Goal: Transaction & Acquisition: Purchase product/service

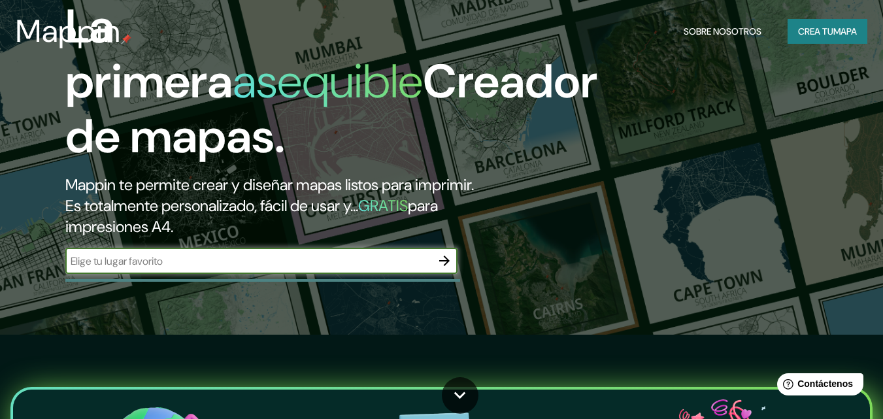
scroll to position [4, 0]
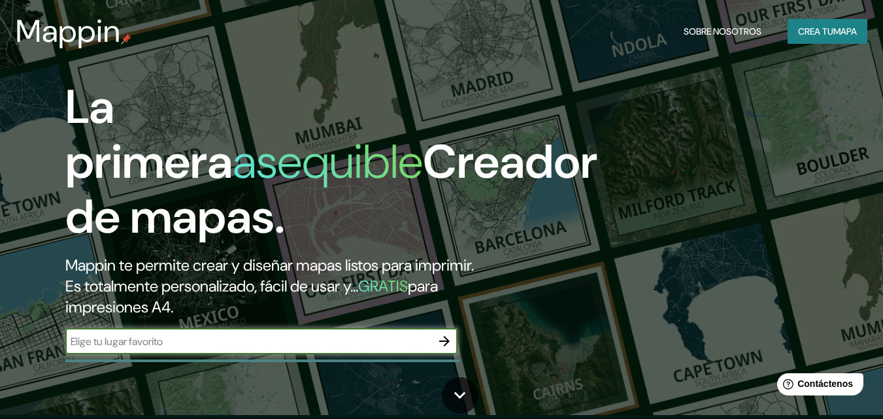
click at [221, 339] on input "text" at bounding box center [248, 341] width 366 height 15
type input "[GEOGRAPHIC_DATA]"
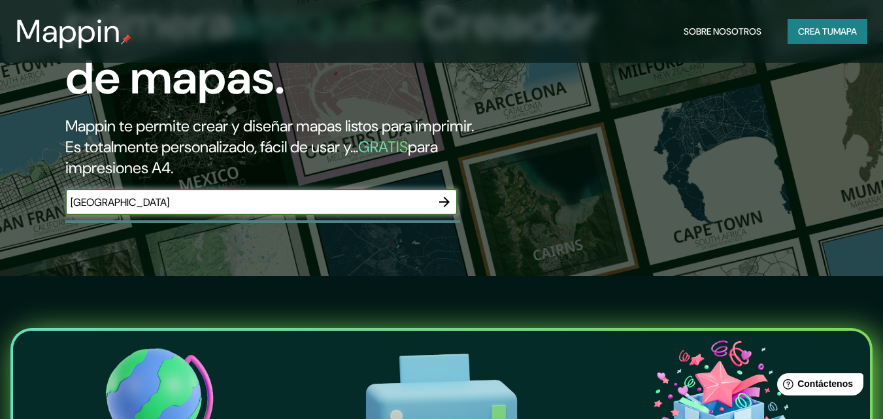
scroll to position [85, 0]
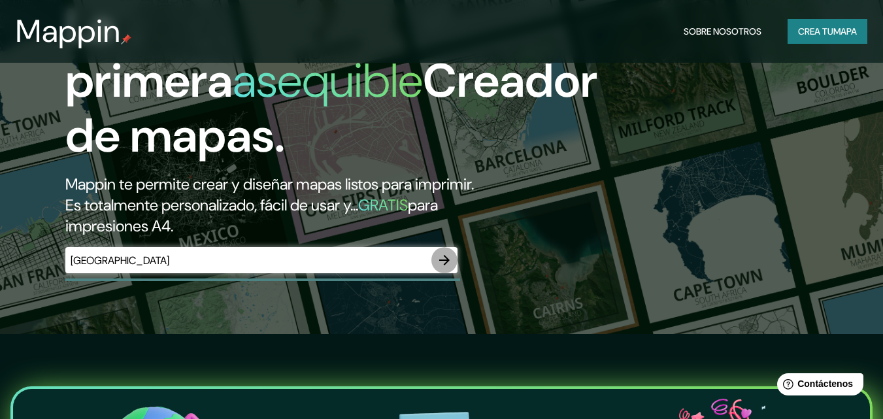
click at [446, 262] on icon "button" at bounding box center [444, 260] width 10 height 10
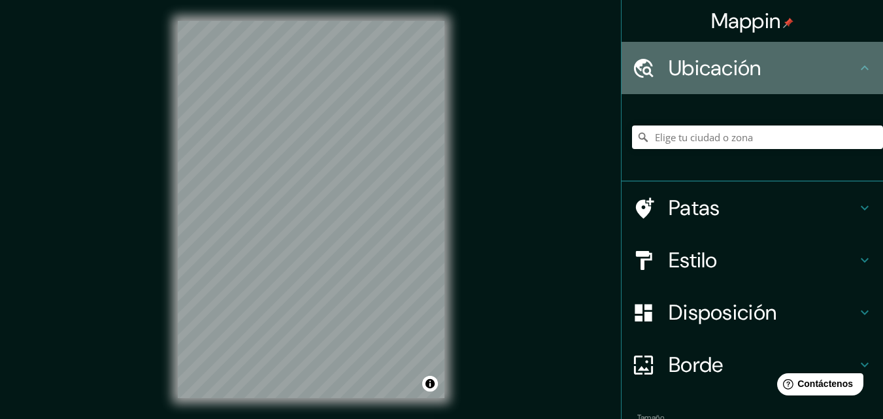
click at [838, 63] on h4 "Ubicación" at bounding box center [762, 68] width 188 height 26
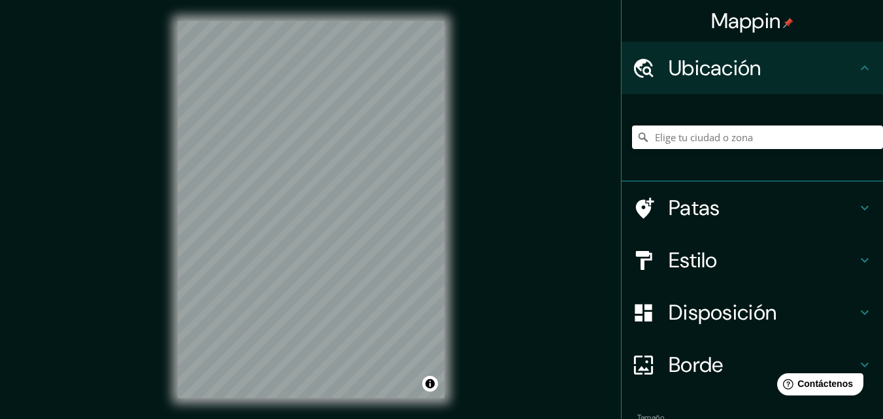
click at [857, 67] on icon at bounding box center [865, 68] width 16 height 16
click at [721, 142] on input "Elige tu ciudad o zona" at bounding box center [757, 137] width 251 height 24
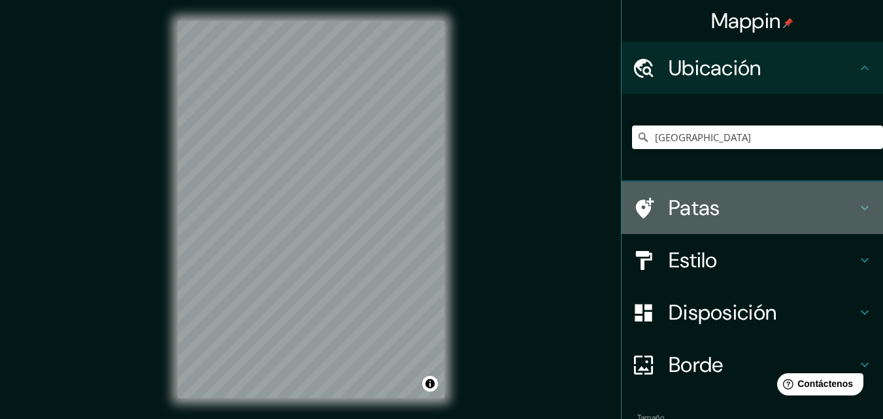
click at [844, 203] on h4 "Patas" at bounding box center [762, 208] width 188 height 26
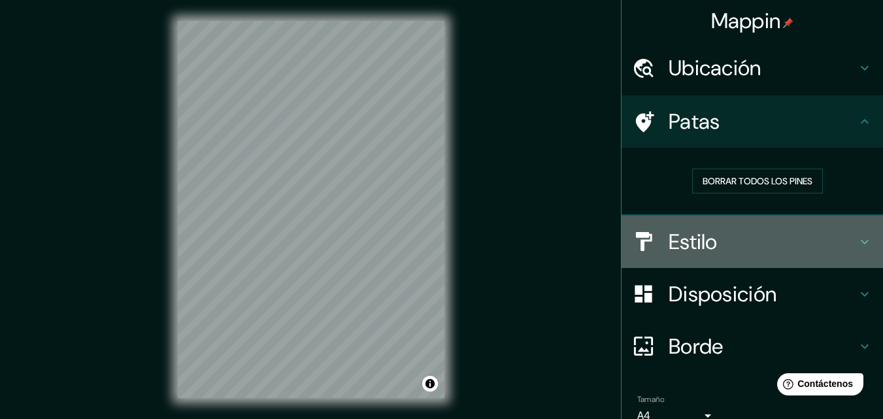
click at [840, 240] on h4 "Estilo" at bounding box center [762, 242] width 188 height 26
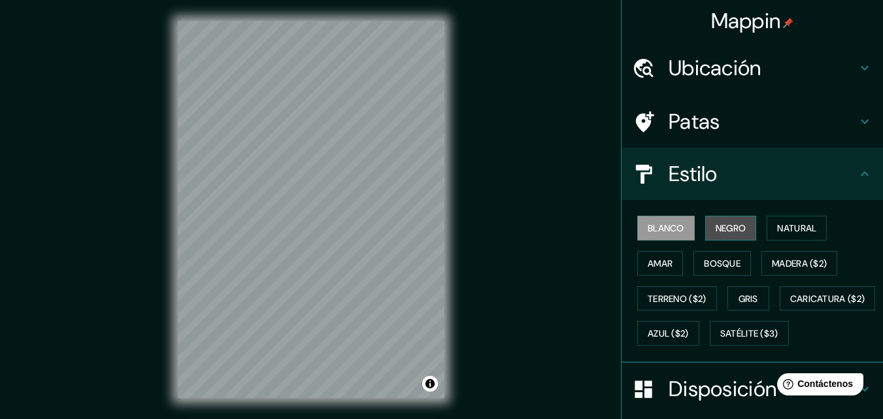
click at [731, 229] on font "Negro" at bounding box center [731, 228] width 31 height 12
click at [653, 227] on font "Blanco" at bounding box center [666, 228] width 37 height 12
click at [694, 267] on button "Bosque" at bounding box center [722, 263] width 58 height 25
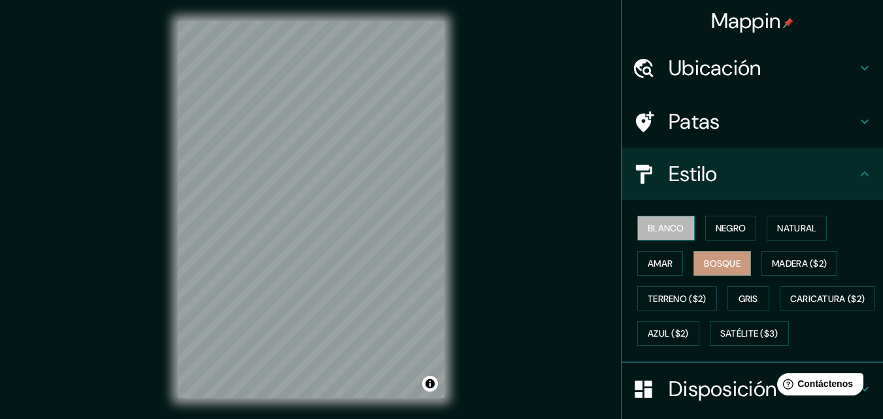
click at [659, 235] on font "Blanco" at bounding box center [666, 228] width 37 height 17
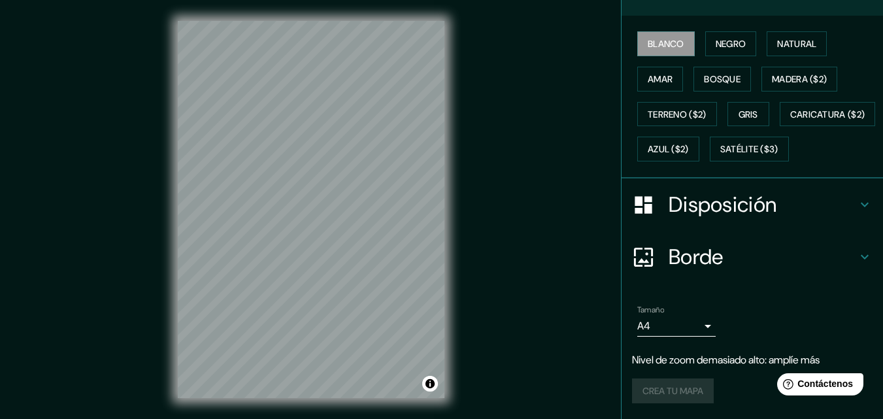
scroll to position [219, 0]
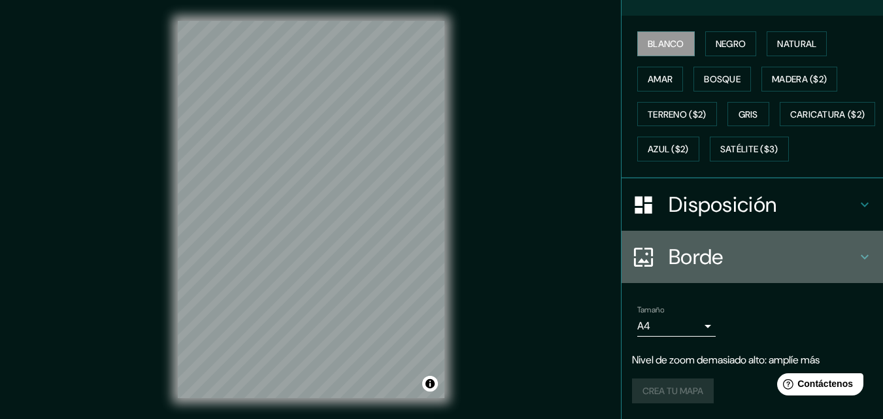
click at [768, 263] on h4 "Borde" at bounding box center [762, 257] width 188 height 26
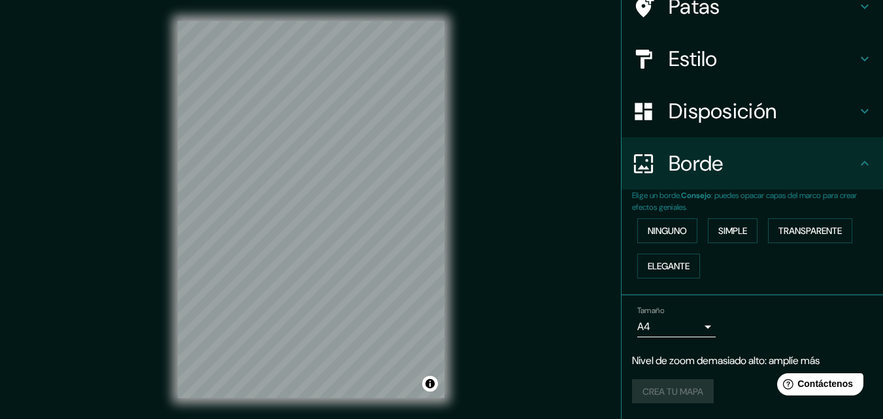
scroll to position [115, 0]
click at [718, 232] on font "Simple" at bounding box center [732, 231] width 29 height 12
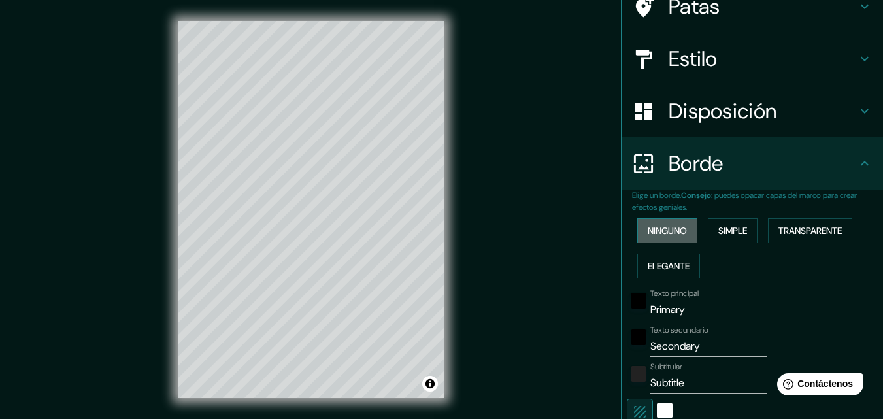
click at [681, 231] on button "Ninguno" at bounding box center [667, 230] width 60 height 25
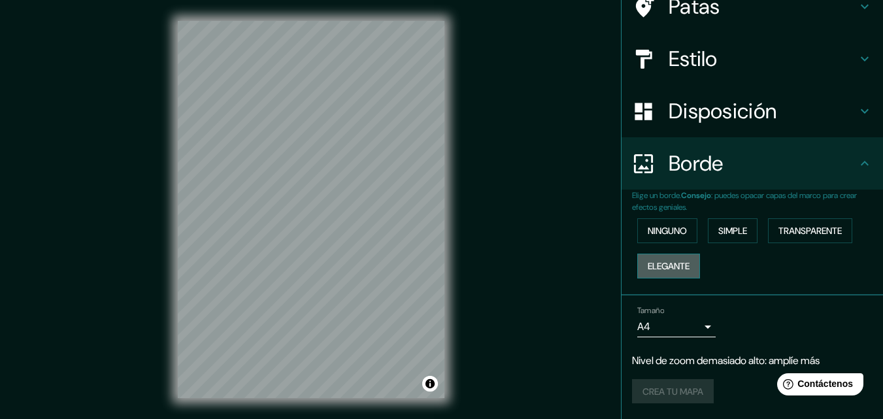
click at [665, 273] on font "Elegante" at bounding box center [669, 265] width 42 height 17
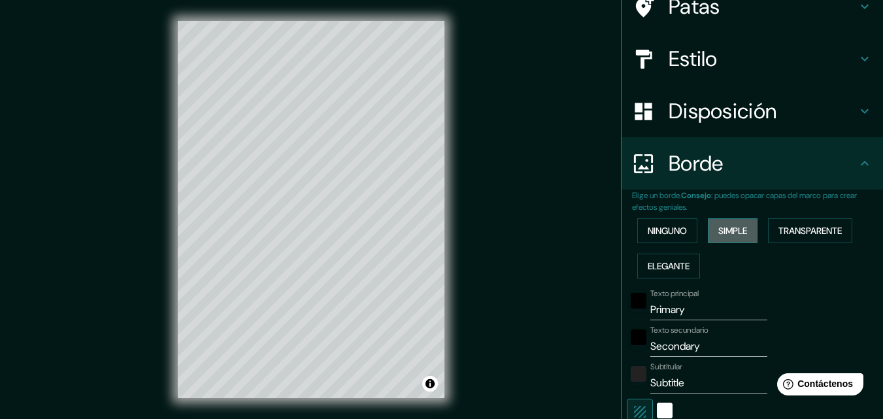
click at [720, 239] on font "Simple" at bounding box center [732, 230] width 29 height 17
click at [648, 265] on font "Elegante" at bounding box center [669, 266] width 42 height 12
click at [655, 225] on font "Ninguno" at bounding box center [667, 231] width 39 height 12
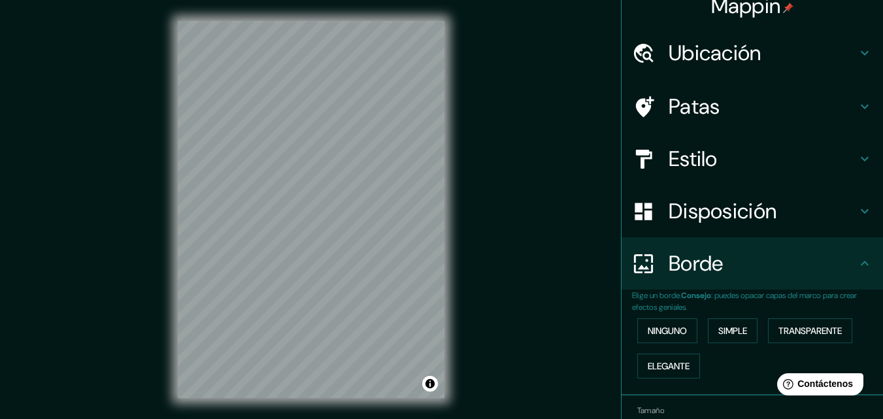
scroll to position [0, 0]
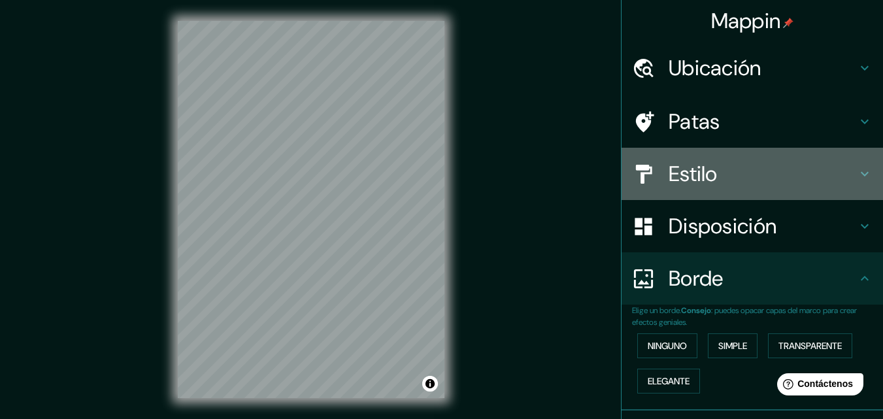
click at [851, 165] on div "Estilo" at bounding box center [751, 174] width 261 height 52
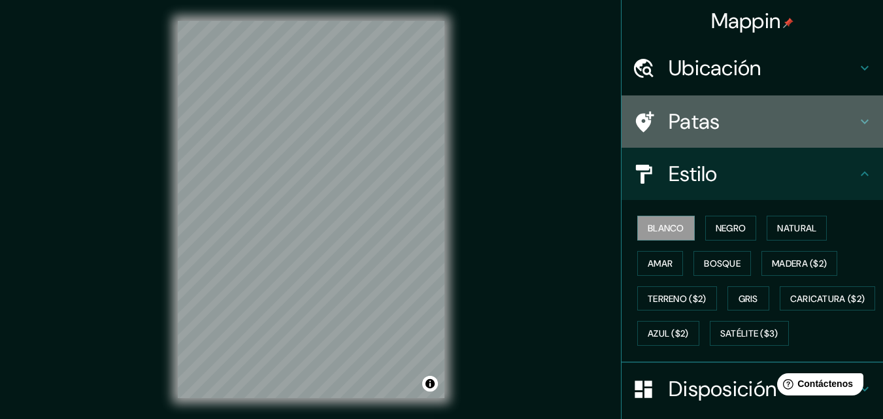
click at [857, 119] on icon at bounding box center [865, 122] width 16 height 16
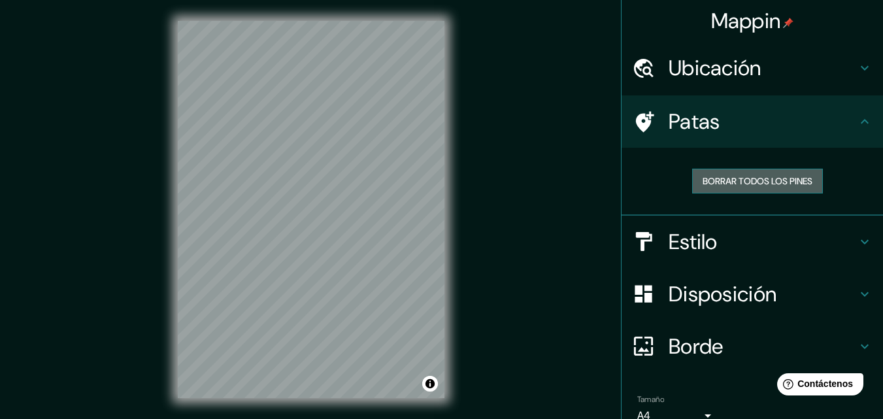
click at [759, 174] on font "Borrar todos los pines" at bounding box center [757, 181] width 110 height 17
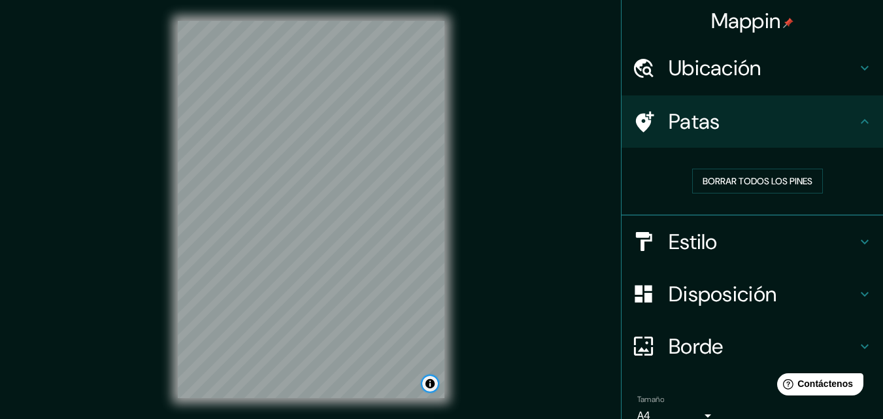
click at [432, 379] on button "Activar o desactivar atribución" at bounding box center [430, 384] width 16 height 16
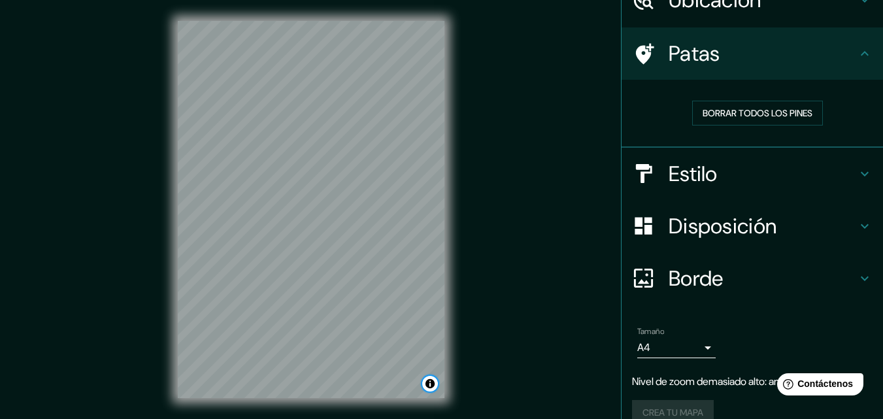
scroll to position [89, 0]
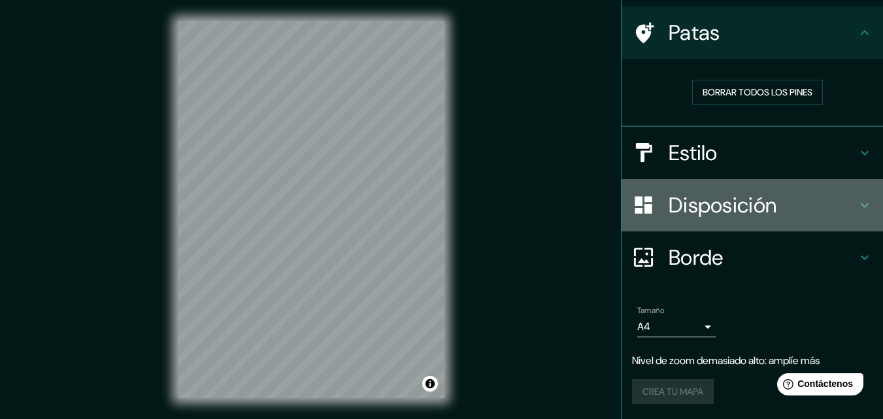
click at [830, 197] on h4 "Disposición" at bounding box center [762, 205] width 188 height 26
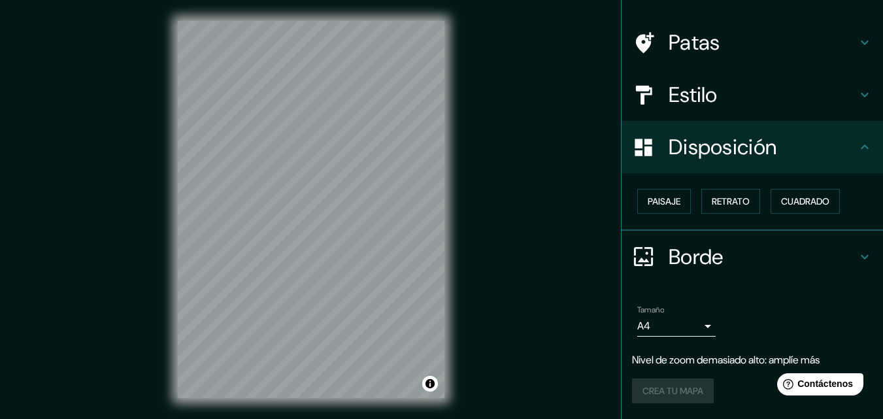
scroll to position [78, 0]
click at [800, 196] on font "Cuadrado" at bounding box center [805, 202] width 48 height 12
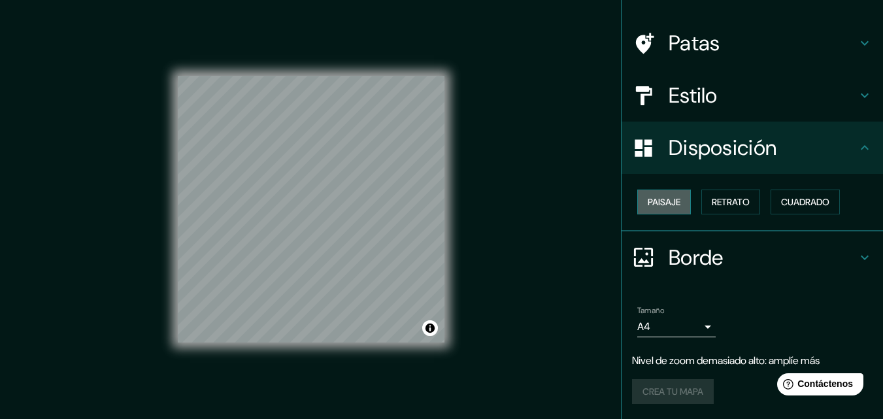
click at [669, 191] on button "Paisaje" at bounding box center [664, 202] width 54 height 25
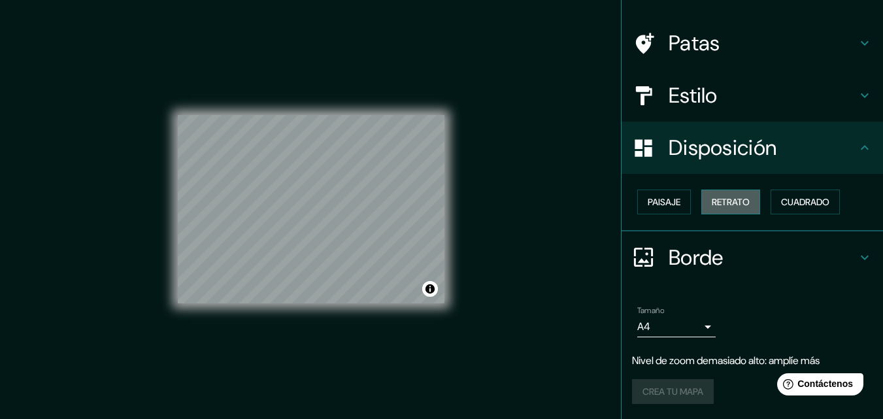
click at [730, 199] on font "Retrato" at bounding box center [731, 202] width 38 height 12
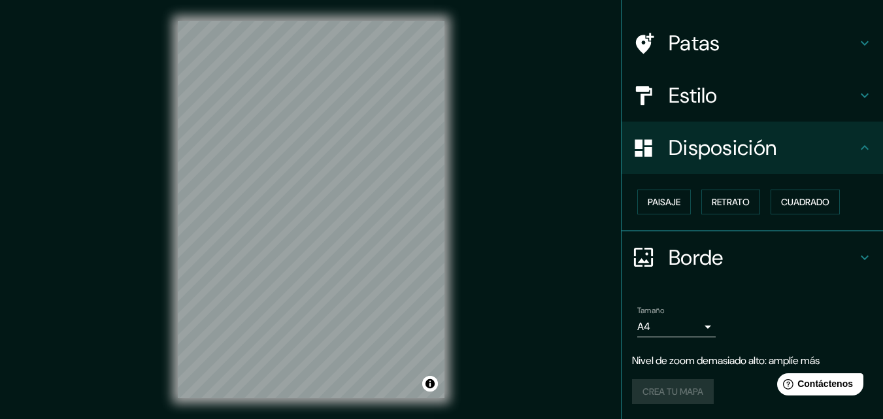
scroll to position [0, 0]
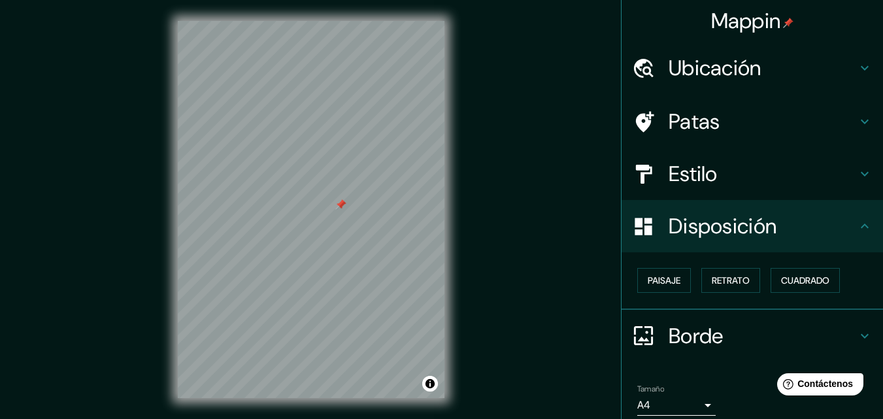
click at [348, 21] on div at bounding box center [311, 21] width 267 height 0
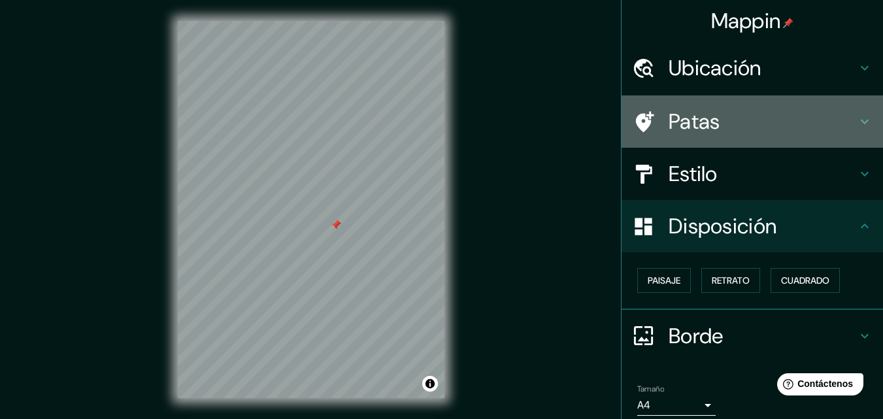
click at [836, 124] on h4 "Patas" at bounding box center [762, 121] width 188 height 26
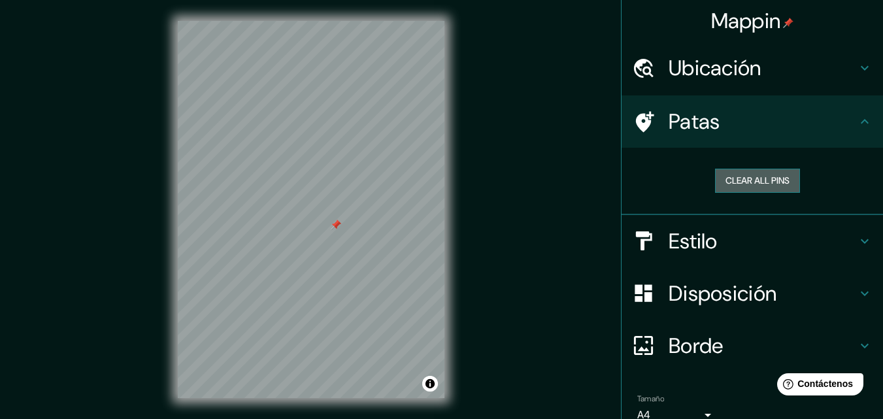
click at [752, 178] on button "Clear all pins" at bounding box center [757, 181] width 85 height 24
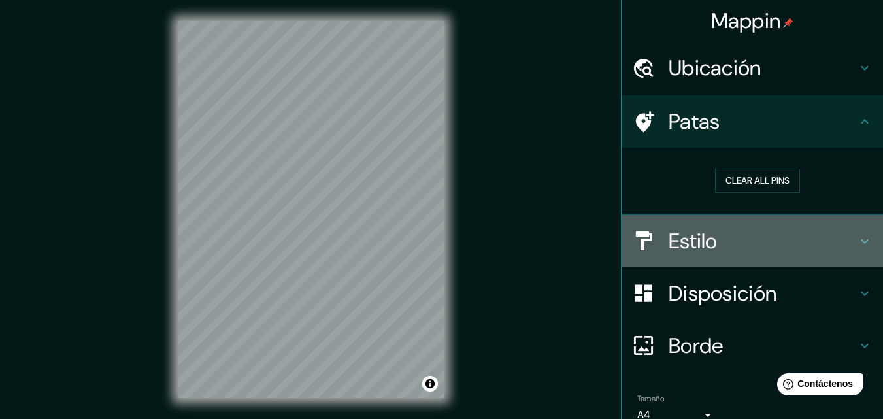
click at [672, 263] on div "Estilo" at bounding box center [751, 241] width 261 height 52
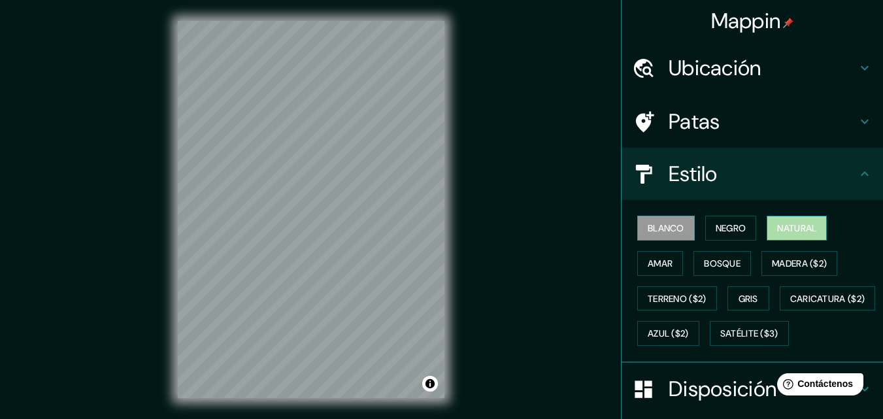
click at [778, 226] on font "Natural" at bounding box center [796, 228] width 39 height 12
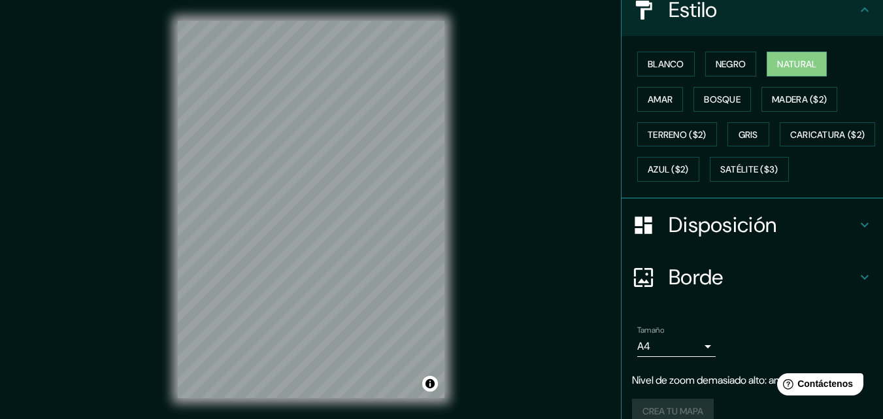
scroll to position [219, 0]
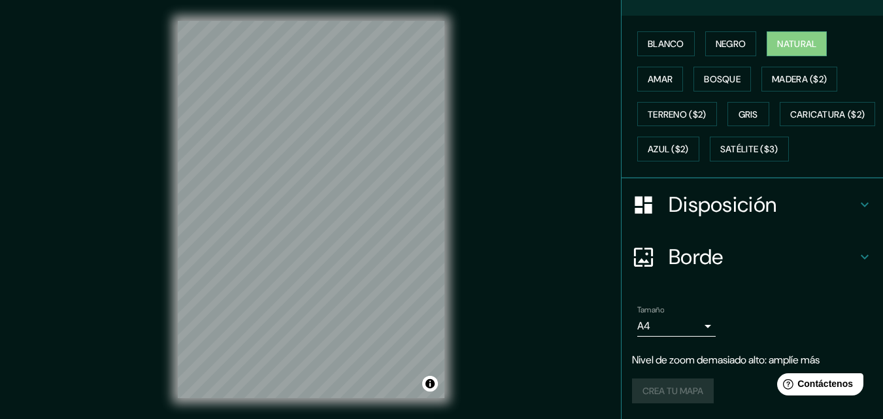
click at [665, 389] on div "Crea tu mapa" at bounding box center [752, 390] width 240 height 25
click at [753, 360] on font "Nivel de zoom demasiado alto: amplíe más" at bounding box center [726, 360] width 188 height 14
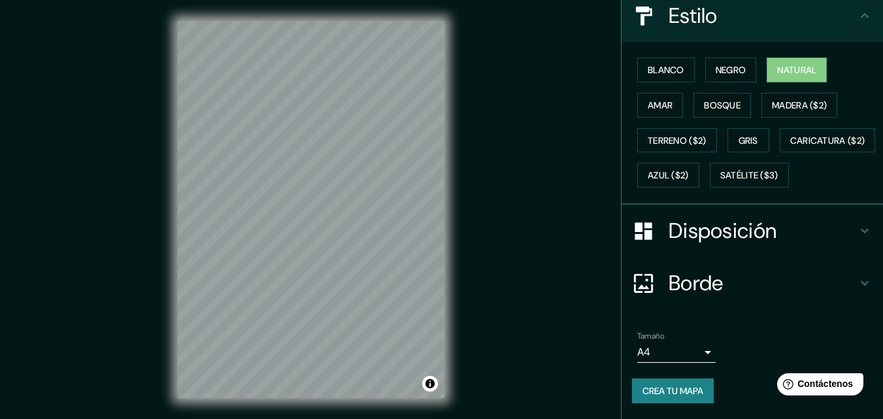
click at [50, 135] on div "Mappin Ubicación [GEOGRAPHIC_DATA] [GEOGRAPHIC_DATA] [GEOGRAPHIC_DATA] [GEOGRAP…" at bounding box center [441, 220] width 883 height 440
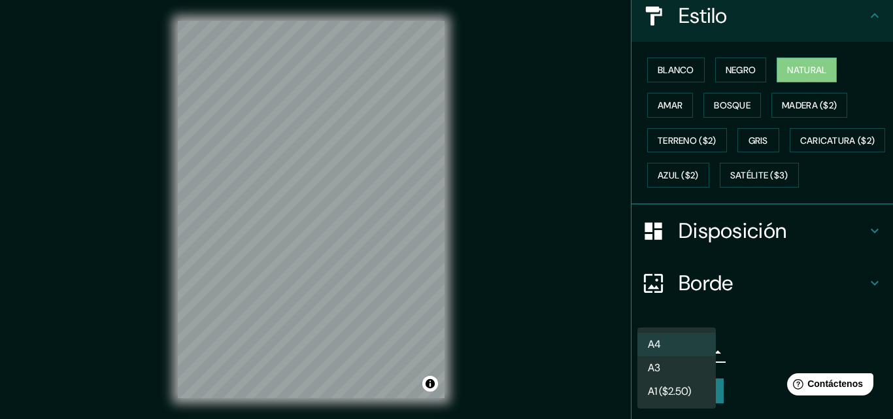
click at [697, 352] on body "Mappin Ubicación [GEOGRAPHIC_DATA] [GEOGRAPHIC_DATA] [GEOGRAPHIC_DATA] [GEOGRAP…" at bounding box center [446, 209] width 893 height 419
click at [754, 354] on div at bounding box center [446, 209] width 893 height 419
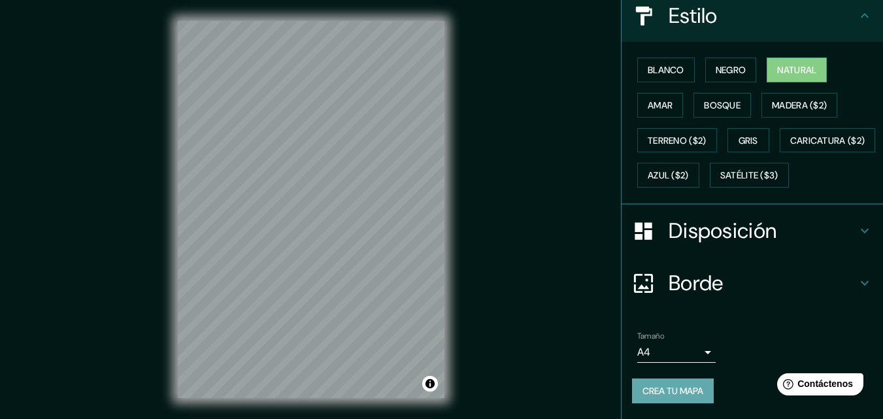
click at [687, 395] on font "Crea tu mapa" at bounding box center [672, 391] width 61 height 12
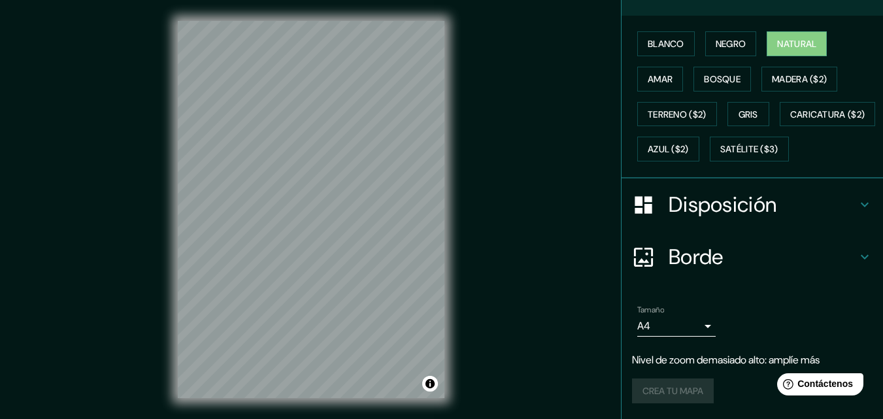
scroll to position [0, 0]
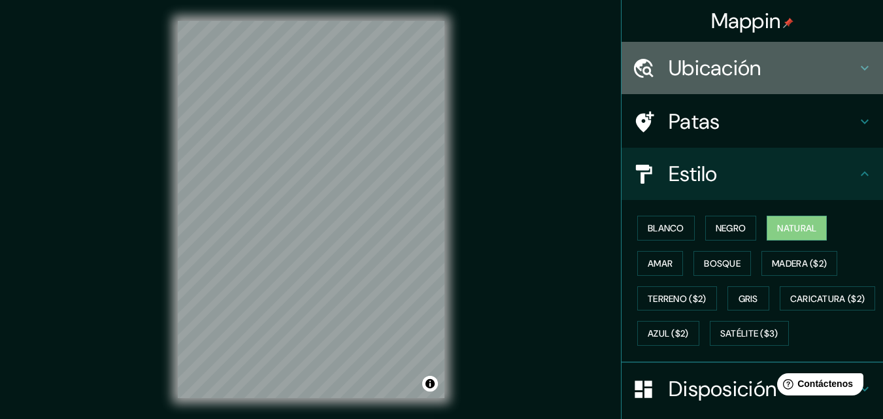
click at [844, 58] on h4 "Ubicación" at bounding box center [762, 68] width 188 height 26
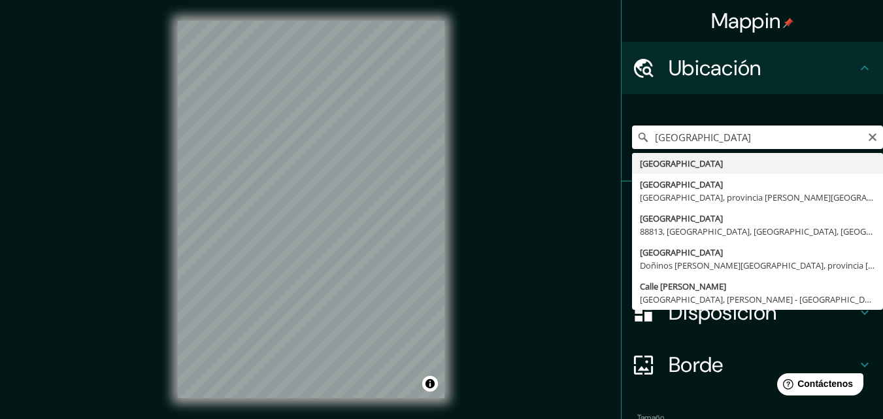
click at [699, 132] on input "[GEOGRAPHIC_DATA]" at bounding box center [757, 137] width 251 height 24
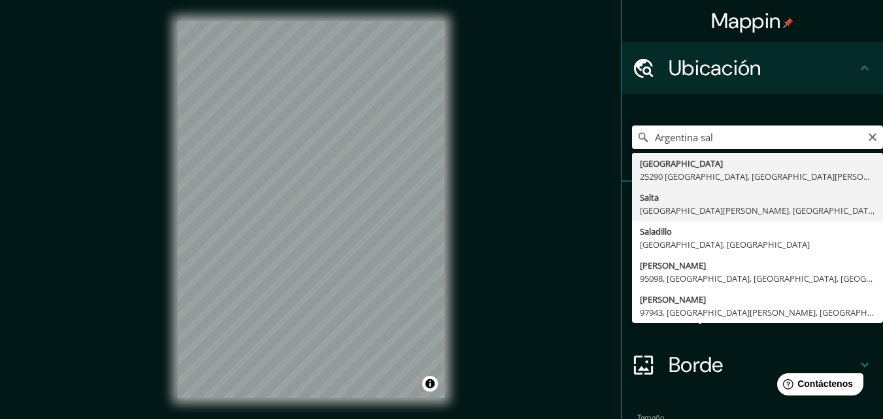
type input "Salta, [GEOGRAPHIC_DATA][PERSON_NAME], [GEOGRAPHIC_DATA]"
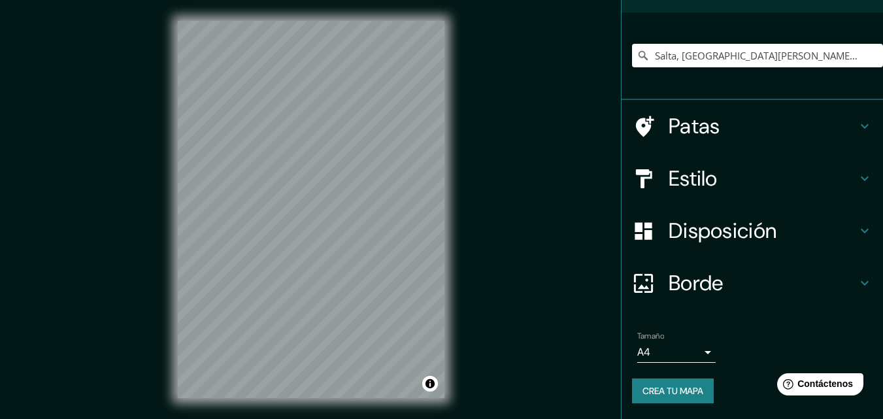
scroll to position [52, 0]
